Goal: Information Seeking & Learning: Learn about a topic

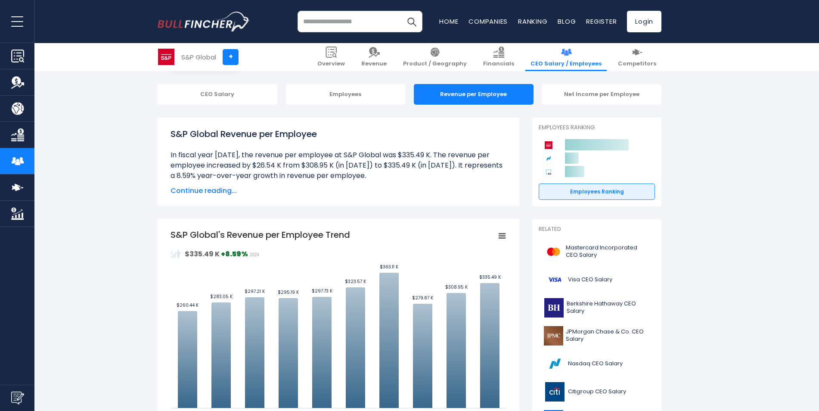
scroll to position [43, 0]
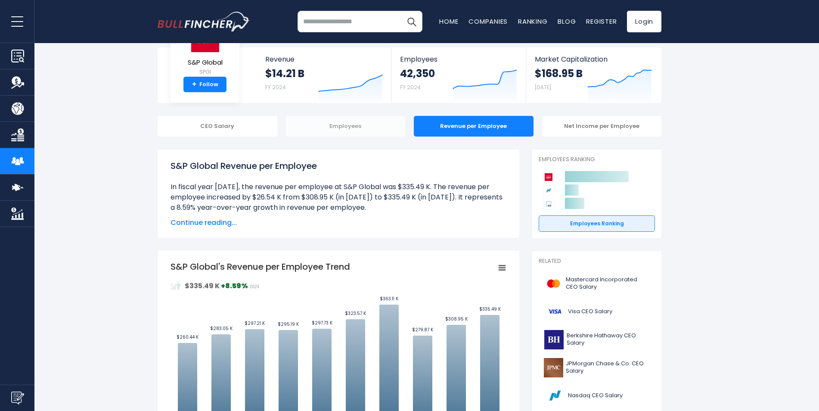
click at [342, 127] on div "Employees" at bounding box center [346, 126] width 120 height 21
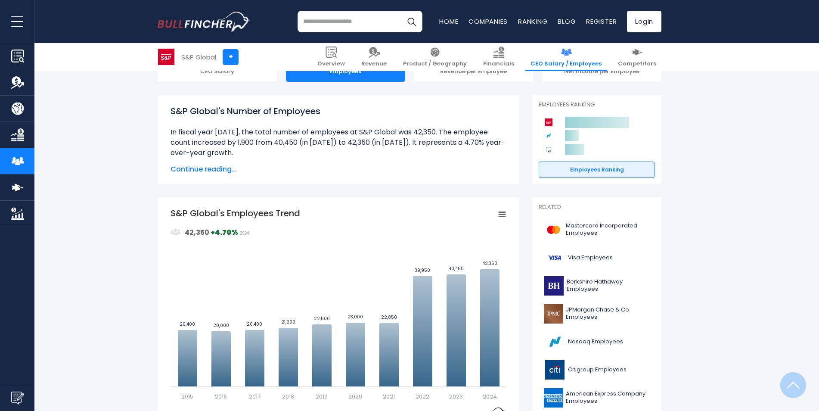
scroll to position [215, 0]
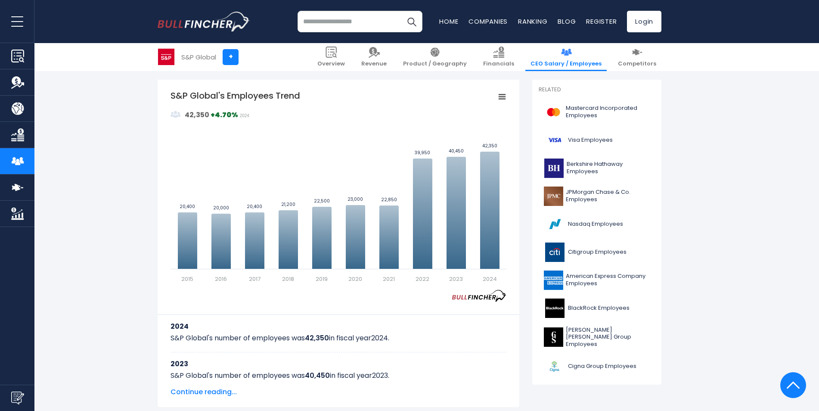
drag, startPoint x: 158, startPoint y: 93, endPoint x: 312, endPoint y: 96, distance: 153.3
click at [313, 97] on div "S&P Global's Employees Trend Created with Highcharts 12.1.2 Values Chart contex…" at bounding box center [339, 243] width 362 height 327
drag, startPoint x: 157, startPoint y: 94, endPoint x: 314, endPoint y: 96, distance: 157.1
click at [387, 63] on span "Revenue" at bounding box center [373, 63] width 25 height 7
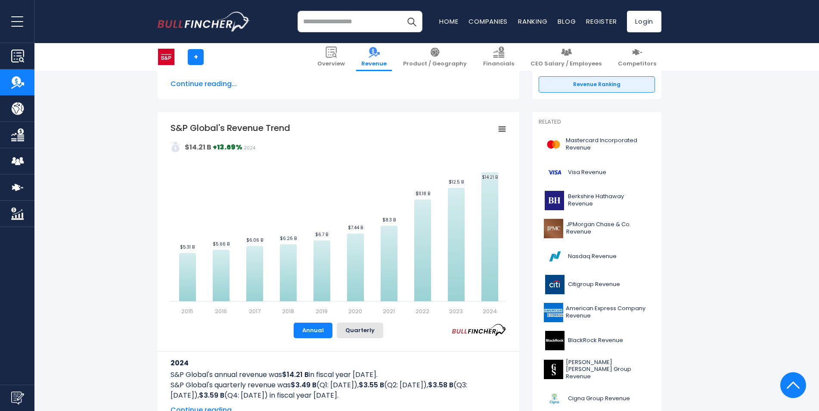
scroll to position [129, 0]
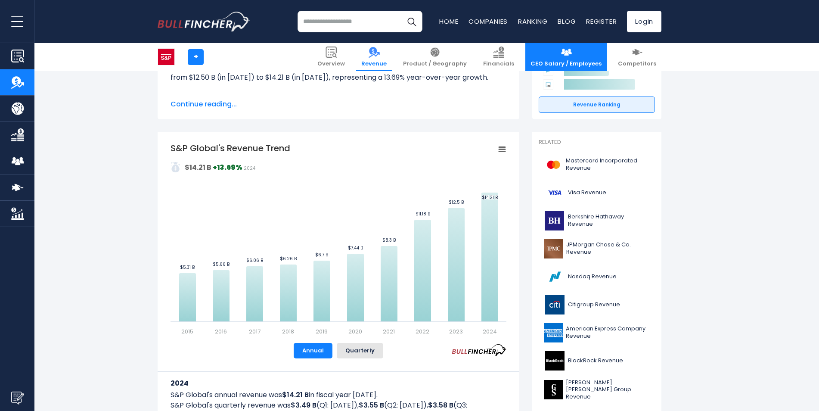
click at [573, 64] on span "CEO Salary / Employees" at bounding box center [565, 63] width 71 height 7
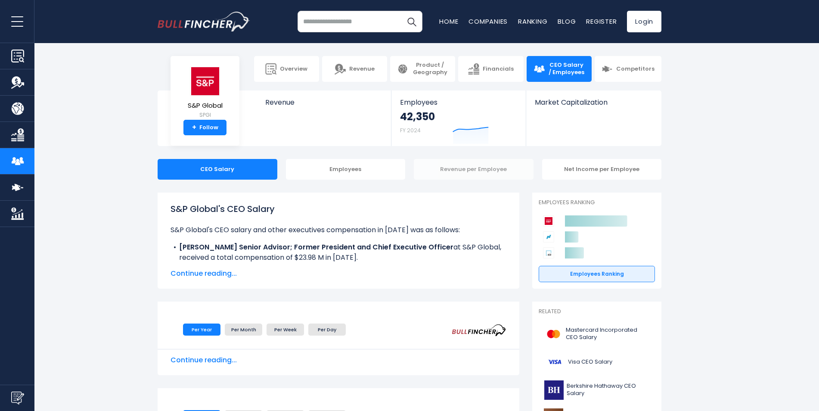
click at [464, 174] on div "Revenue per Employee" at bounding box center [474, 169] width 120 height 21
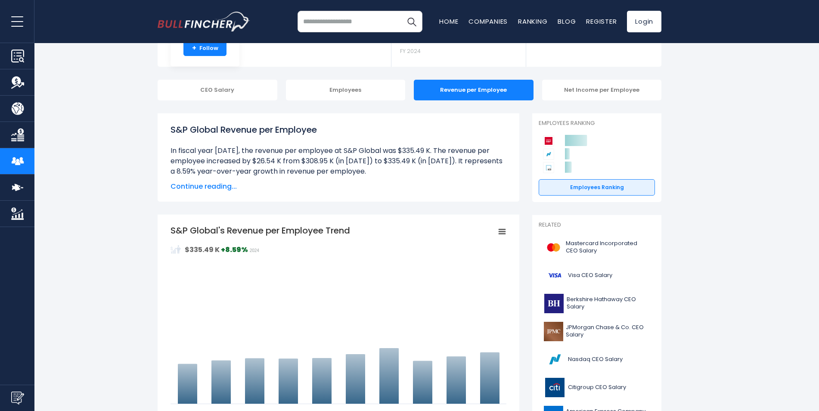
scroll to position [172, 0]
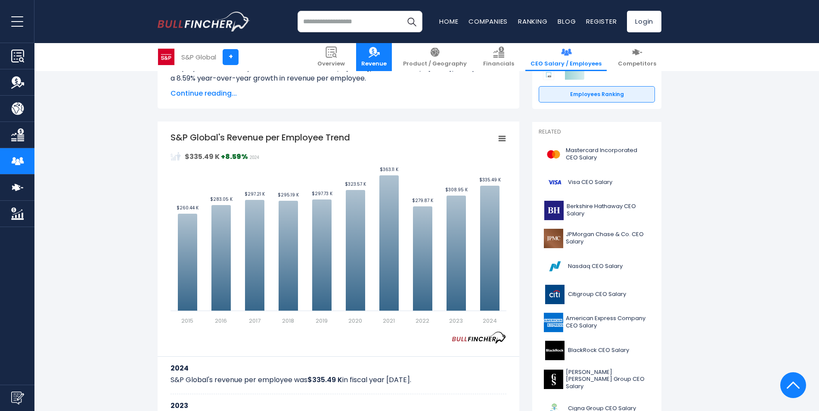
click at [392, 58] on link "Revenue" at bounding box center [374, 57] width 36 height 28
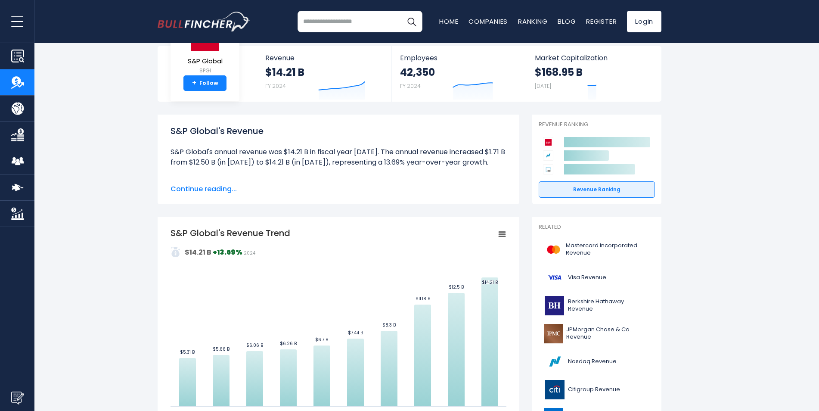
scroll to position [86, 0]
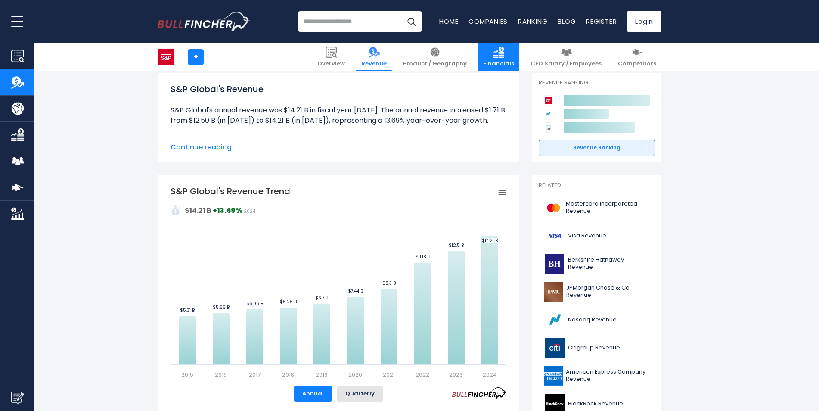
click at [512, 65] on span "Financials" at bounding box center [498, 63] width 31 height 7
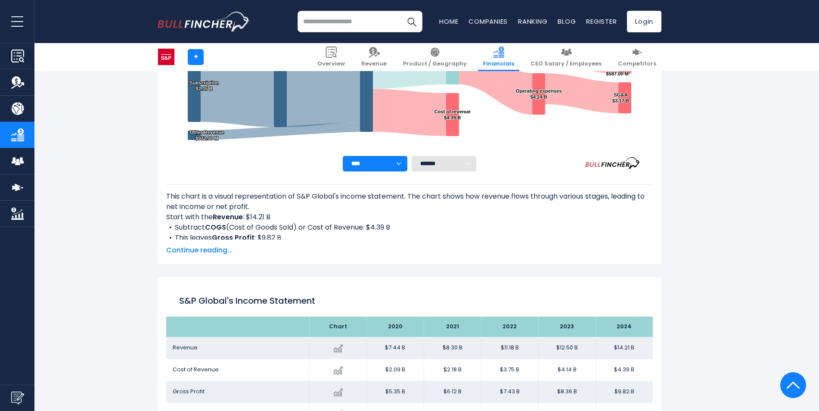
scroll to position [251, 0]
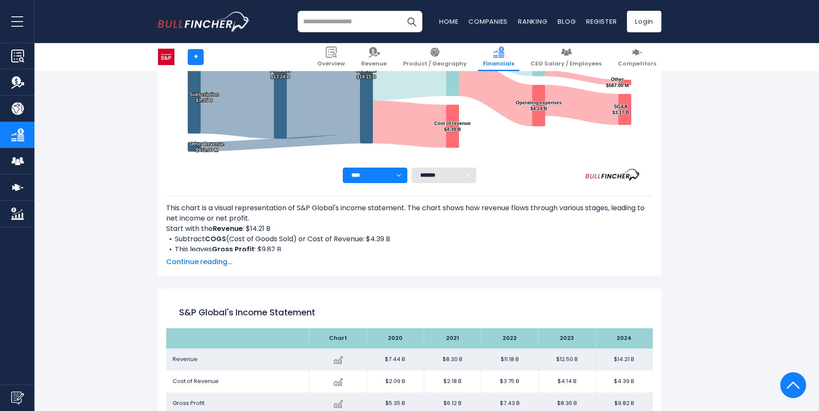
click at [387, 169] on select "**** **** **** **** **** ****" at bounding box center [375, 174] width 65 height 15
click at [471, 237] on li "Subtract COGS (Cost of Goods Sold) or Cost of Revenue: $4.39 B" at bounding box center [409, 239] width 486 height 10
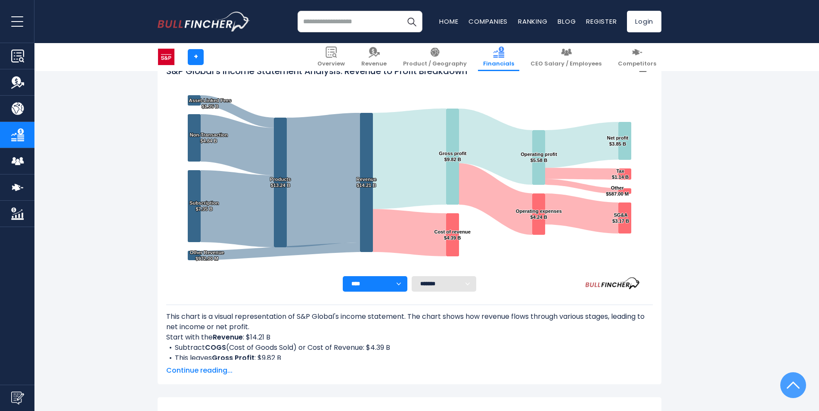
scroll to position [122, 0]
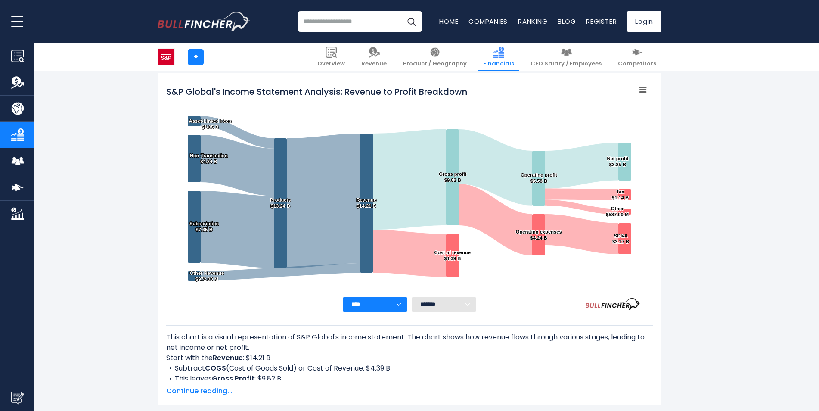
click at [361, 300] on select "**** **** **** **** **** ****" at bounding box center [375, 304] width 65 height 15
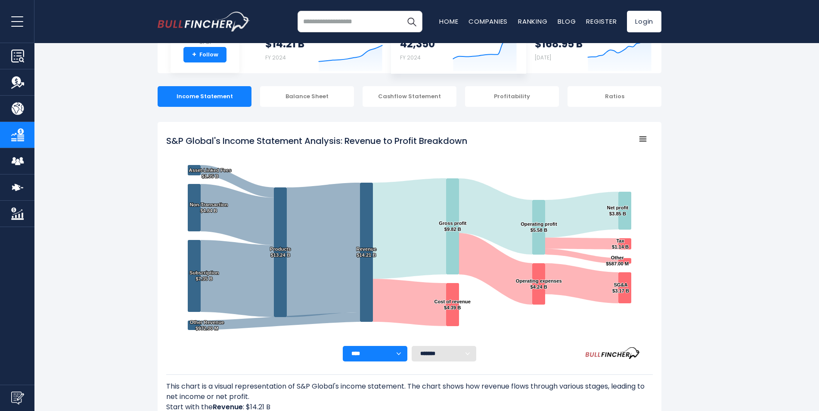
scroll to position [0, 0]
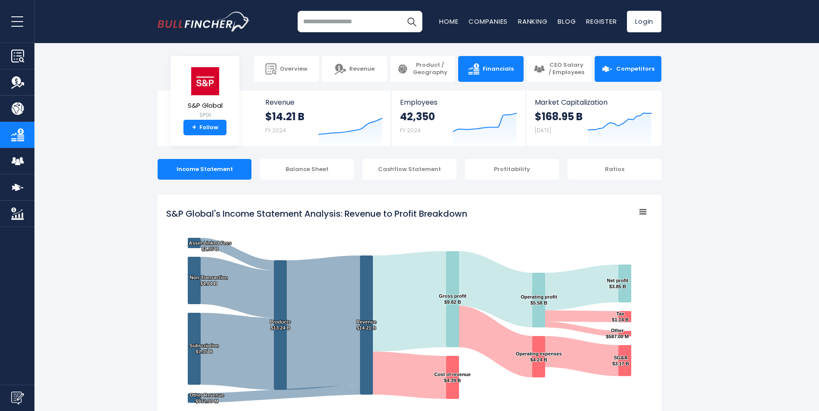
click at [613, 72] on img at bounding box center [606, 68] width 11 height 11
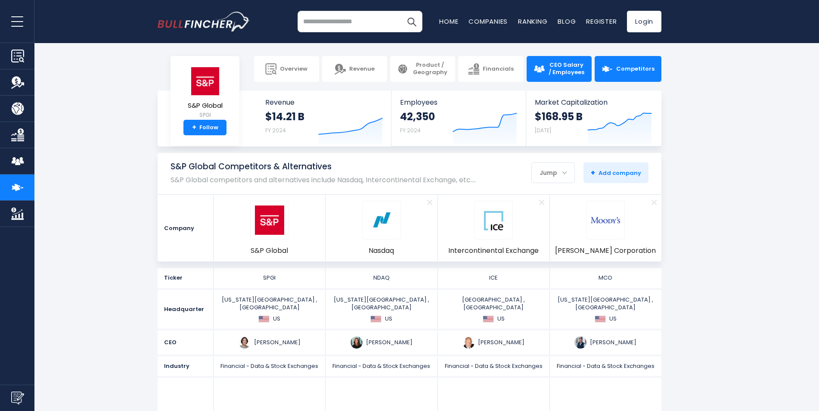
click at [570, 72] on span "CEO Salary / Employees" at bounding box center [566, 69] width 37 height 15
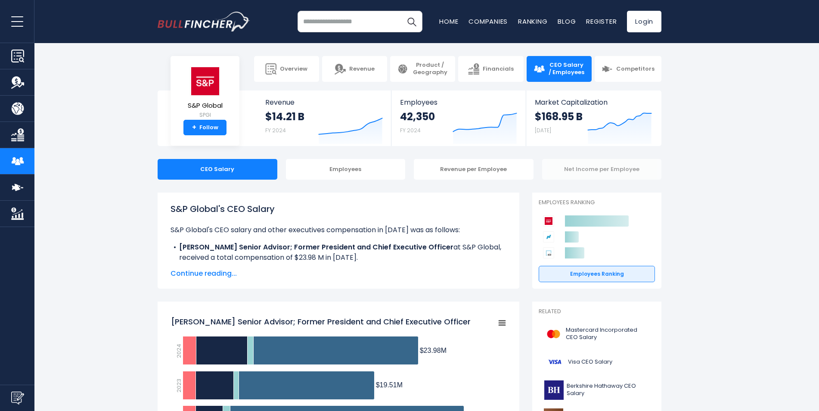
click at [582, 174] on div "Net Income per Employee" at bounding box center [602, 169] width 120 height 21
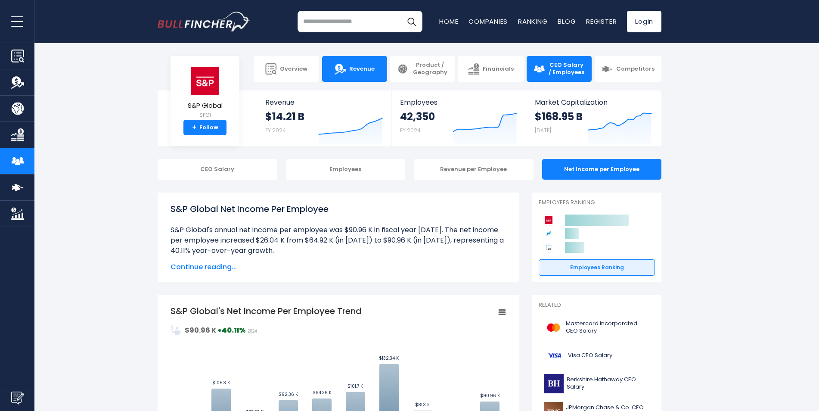
click at [371, 71] on span "Revenue" at bounding box center [361, 68] width 25 height 7
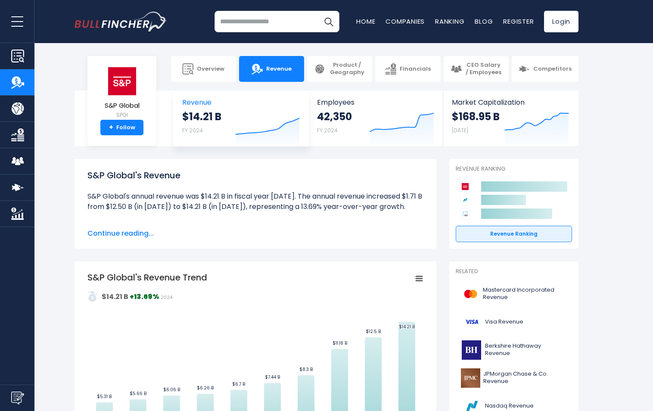
scroll to position [129, 0]
